Goal: Task Accomplishment & Management: Manage account settings

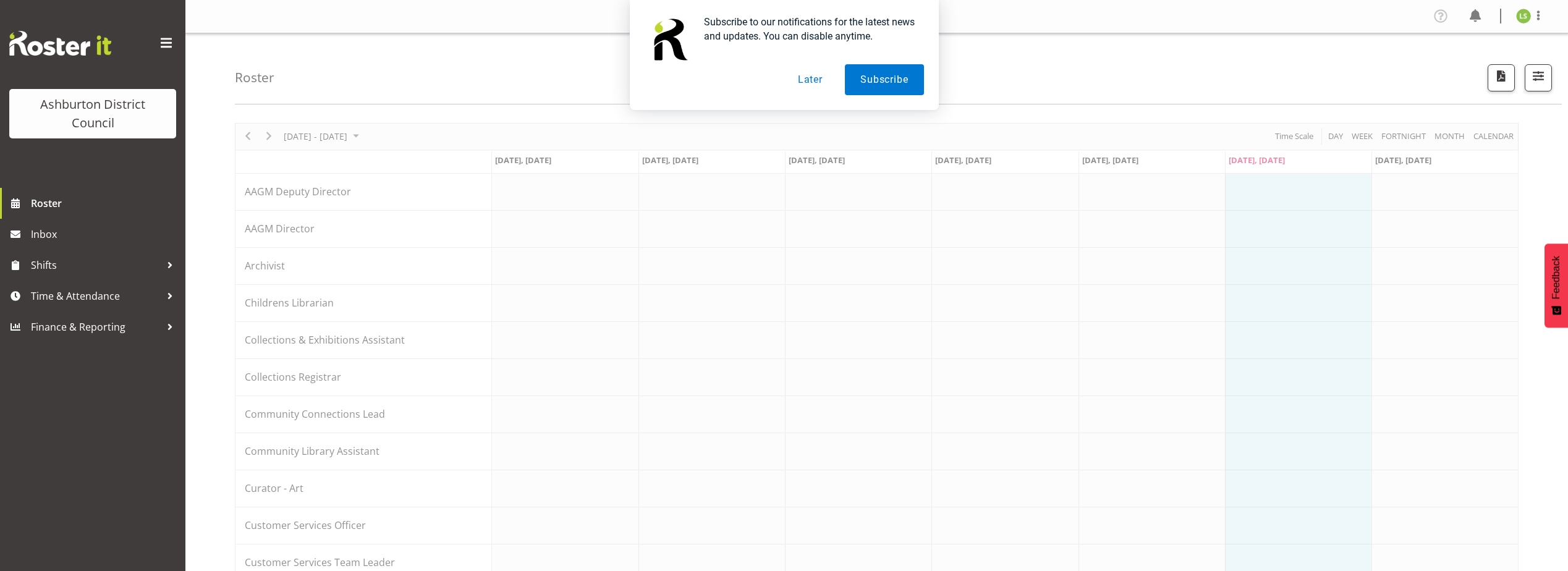
click at [820, 84] on button "Later" at bounding box center [810, 80] width 55 height 31
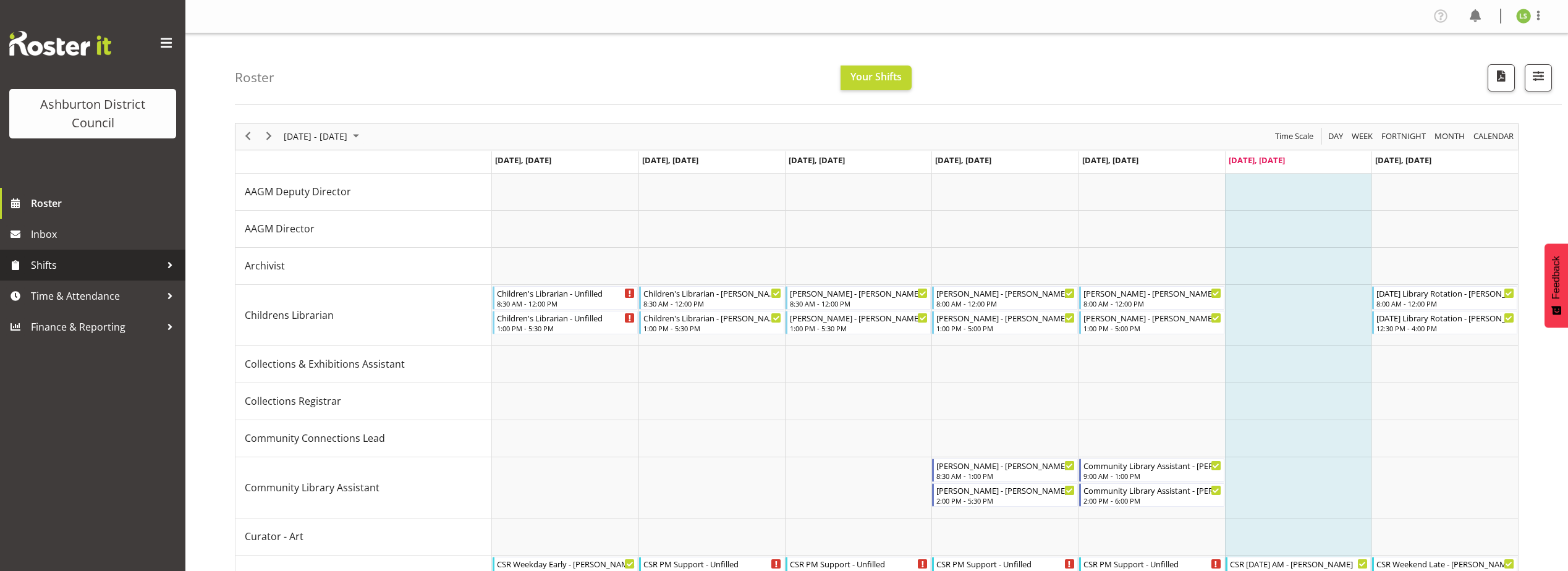
click at [64, 260] on span "Shifts" at bounding box center [96, 265] width 130 height 18
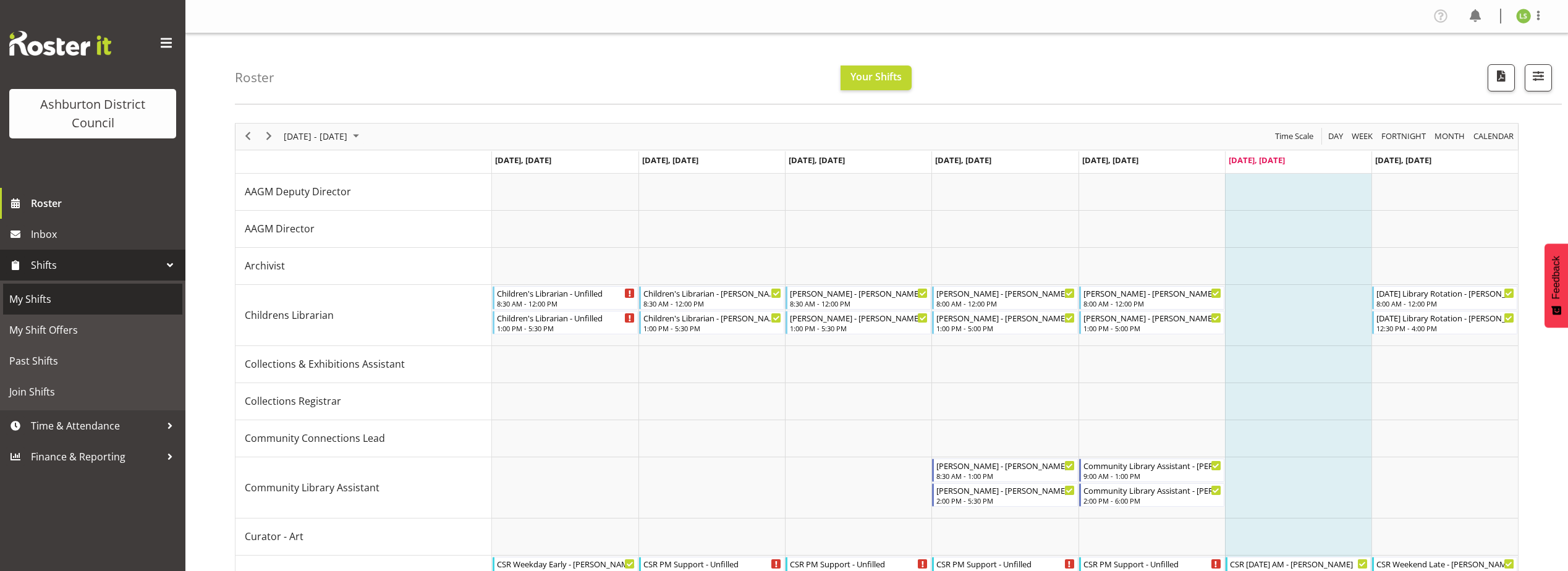
click at [75, 300] on span "My Shifts" at bounding box center [92, 299] width 167 height 18
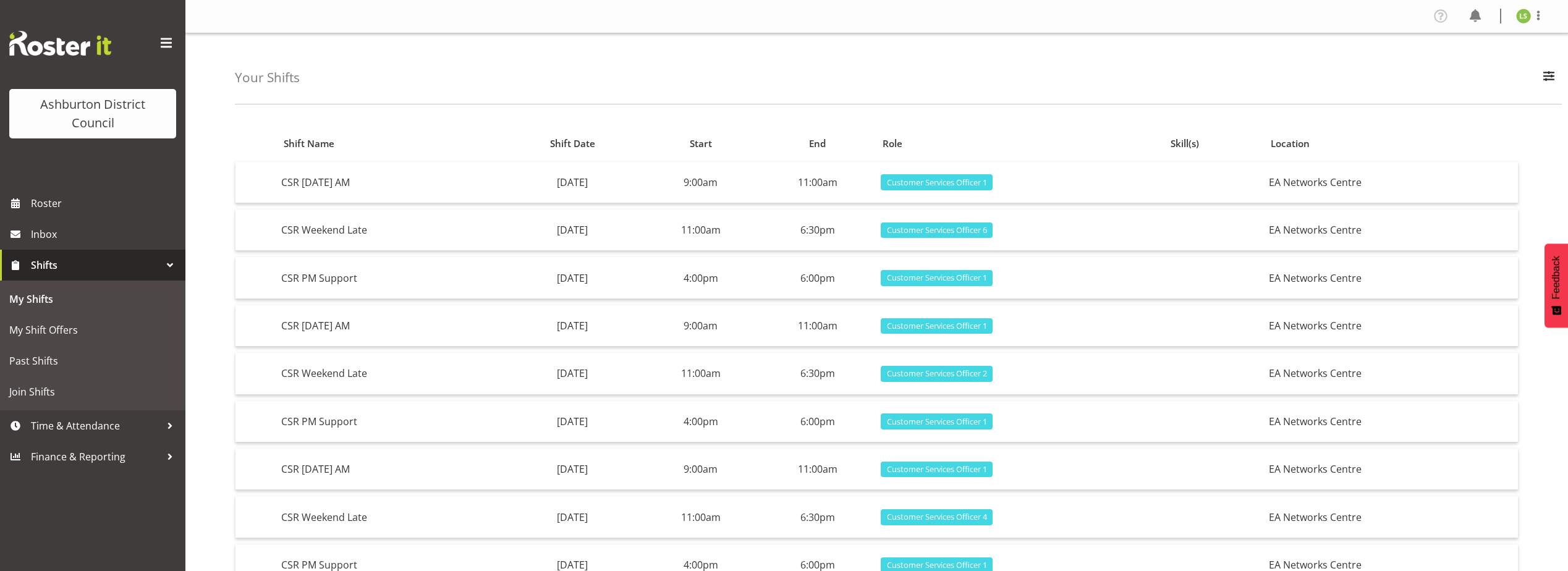
click at [1525, 17] on img at bounding box center [1524, 16] width 15 height 15
click at [1511, 62] on link "Log Out" at bounding box center [1486, 64] width 119 height 22
